Goal: Task Accomplishment & Management: Manage account settings

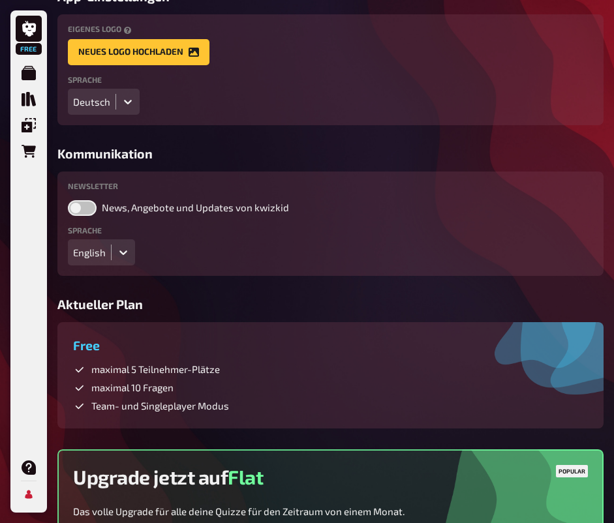
scroll to position [398, 0]
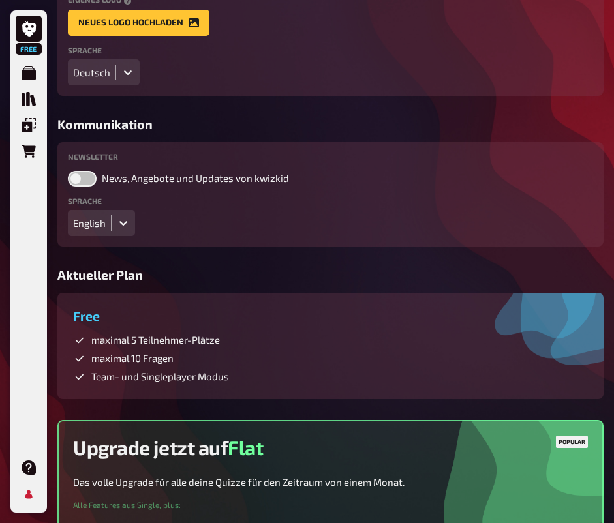
click at [80, 177] on label at bounding box center [82, 179] width 29 height 16
click at [68, 171] on input "News, Angebote und Updates von kwizkid" at bounding box center [67, 170] width 1 height 1
click at [80, 173] on label at bounding box center [82, 179] width 29 height 16
click at [68, 171] on input "News, Angebote und Updates von kwizkid" at bounding box center [67, 170] width 1 height 1
checkbox input "false"
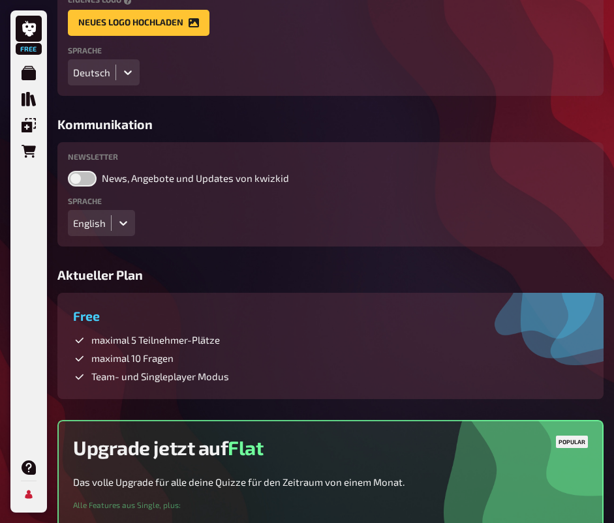
click at [459, 206] on fieldset "Sprache English" at bounding box center [330, 216] width 525 height 39
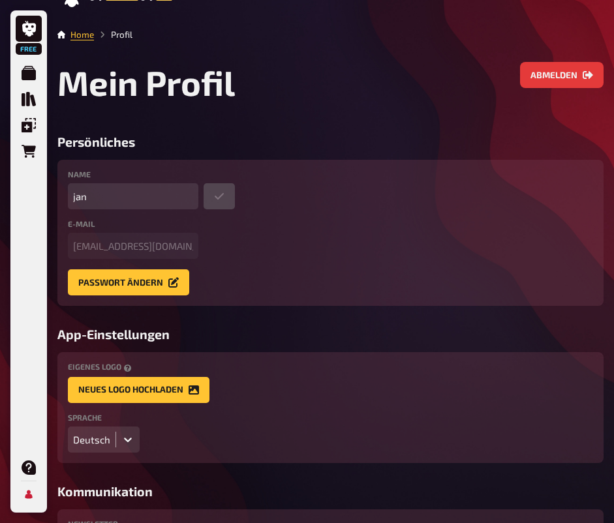
scroll to position [3, 0]
